Goal: Information Seeking & Learning: Check status

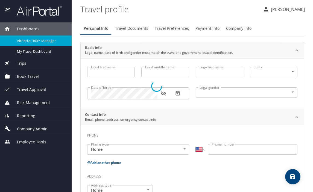
select select "US"
type input "[PERSON_NAME]"
type input "Patricia Jessie"
type input "Cook"
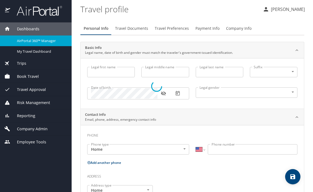
type input "Undisclosed"
type input "Patricia"
type input "Cook"
type input "(425) 890-1927"
type input "patricia.cook@outlook.com"
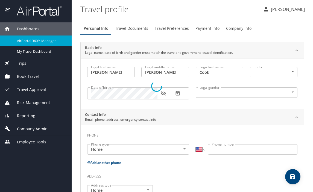
select select "US"
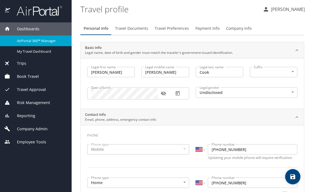
click at [39, 61] on div "Trips" at bounding box center [35, 64] width 63 height 6
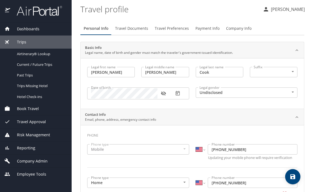
click at [39, 29] on div "Dashboards" at bounding box center [35, 29] width 63 height 6
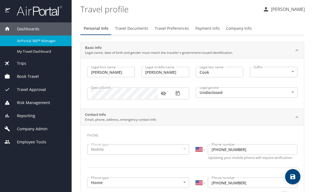
click at [42, 41] on span "AirPortal 360™ Manager" at bounding box center [41, 40] width 48 height 5
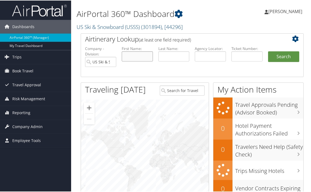
click at [127, 58] on input "text" at bounding box center [137, 56] width 31 height 10
type input "[GEOGRAPHIC_DATA]"
click at [268, 51] on button "Search" at bounding box center [283, 56] width 31 height 11
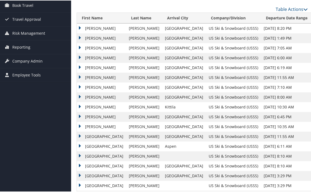
scroll to position [91, 0]
click at [80, 33] on td "CAMDEN WILLIAM" at bounding box center [101, 28] width 49 height 10
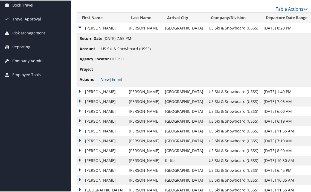
click at [80, 33] on td "CAMDEN WILLIAM" at bounding box center [101, 28] width 49 height 10
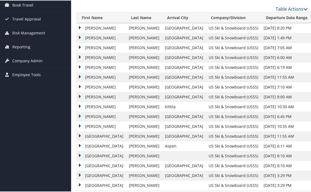
click at [80, 42] on td "CAMDEN WILLIAM" at bounding box center [101, 38] width 49 height 10
